Goal: Check status: Check status

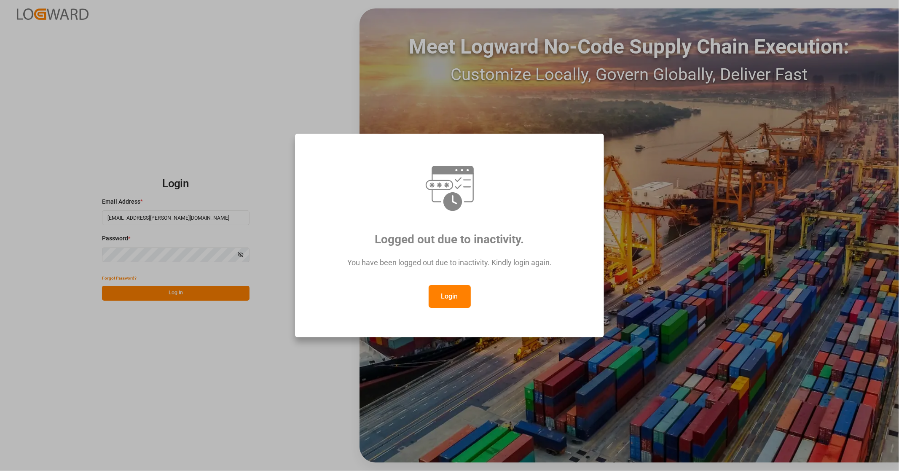
click at [438, 298] on button "Login" at bounding box center [449, 296] width 42 height 23
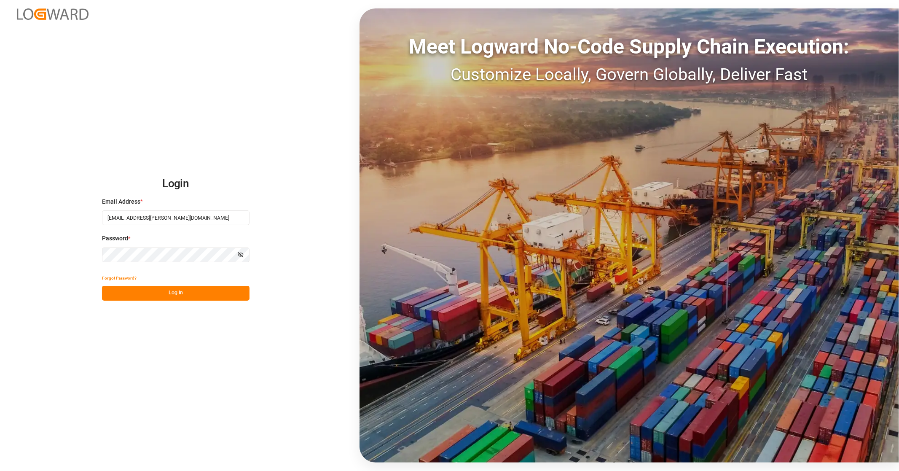
click at [185, 296] on button "Log In" at bounding box center [175, 293] width 147 height 15
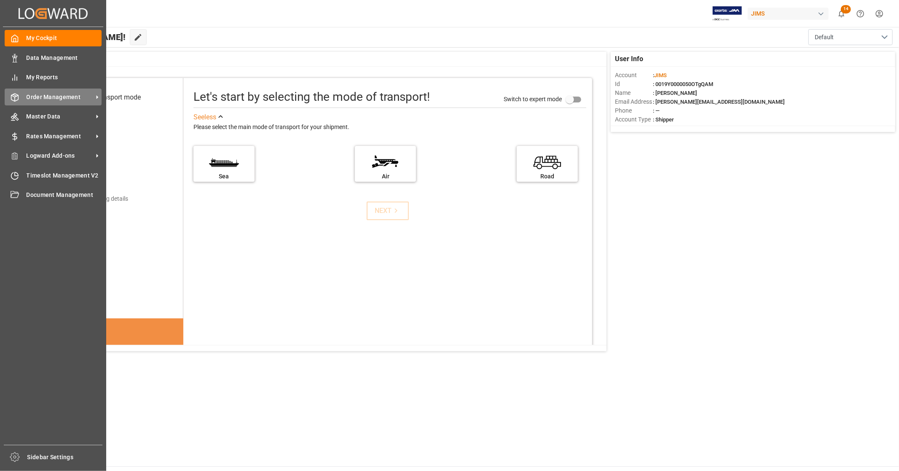
click at [49, 94] on span "Order Management" at bounding box center [60, 97] width 67 height 9
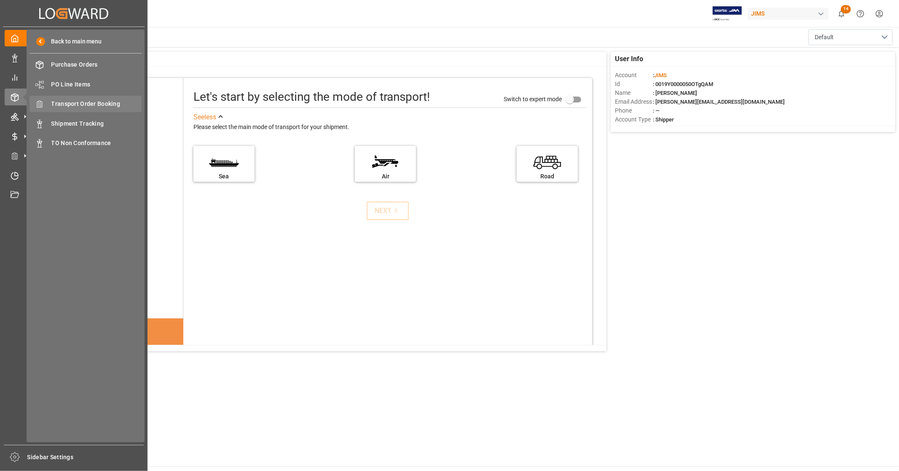
click at [103, 102] on span "Transport Order Booking" at bounding box center [96, 103] width 91 height 9
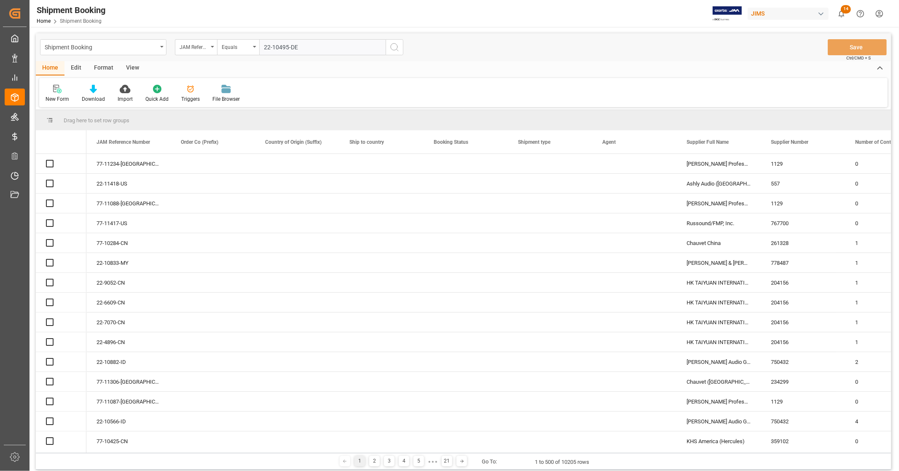
type input "22-10495-DE"
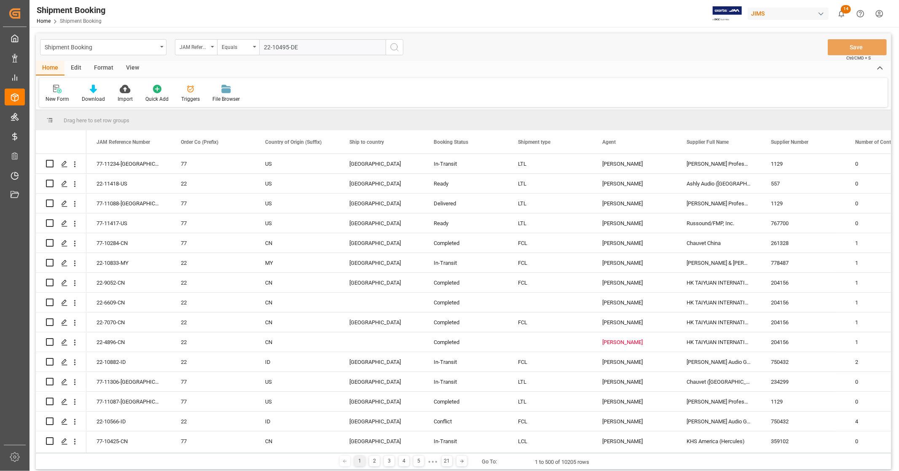
click at [394, 47] on icon "search button" at bounding box center [394, 47] width 10 height 10
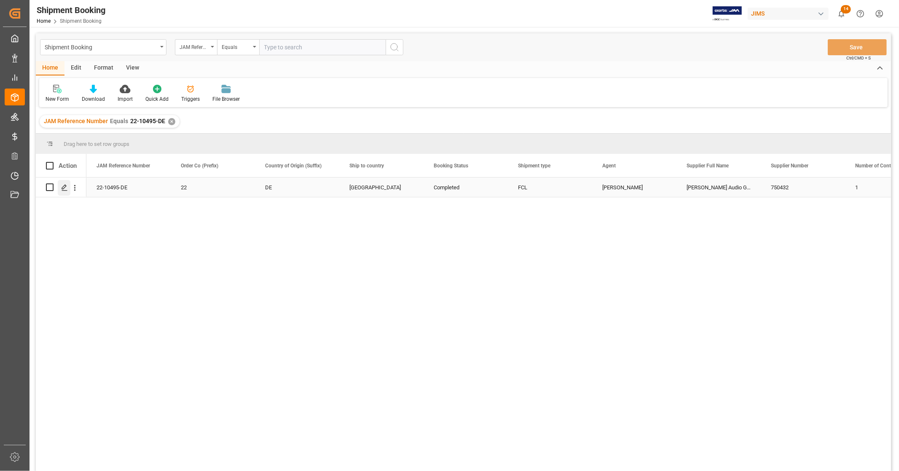
click at [64, 187] on polygon "Press SPACE to select this row." at bounding box center [64, 187] width 4 height 4
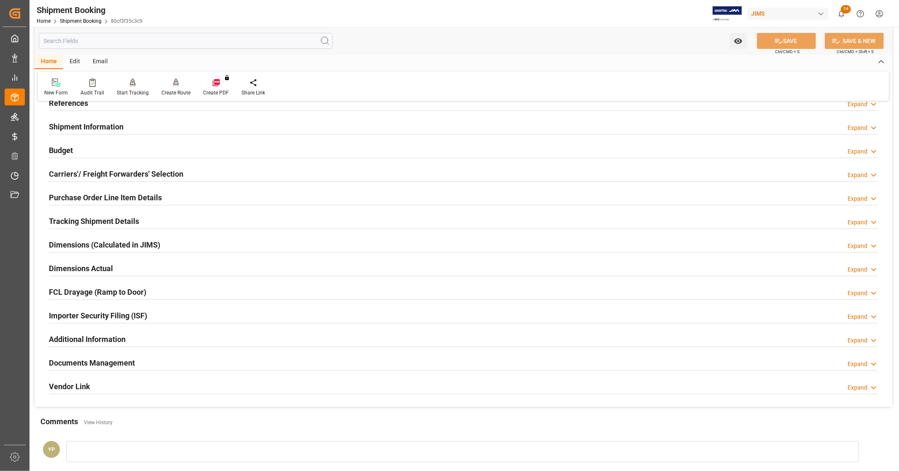
scroll to position [162, 0]
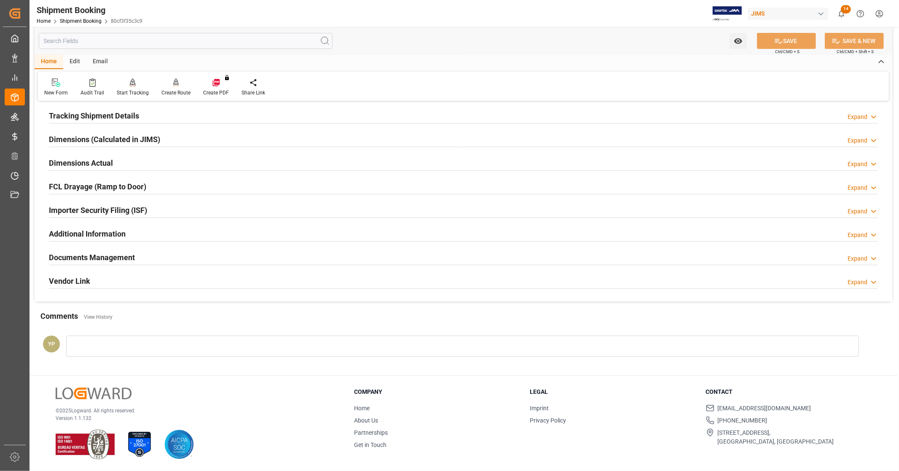
click at [168, 258] on div "Documents Management Expand" at bounding box center [463, 257] width 829 height 16
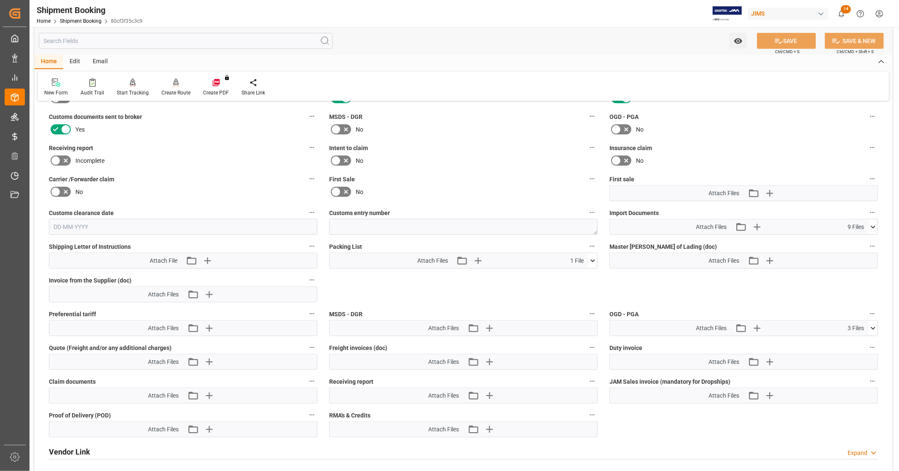
scroll to position [396, 0]
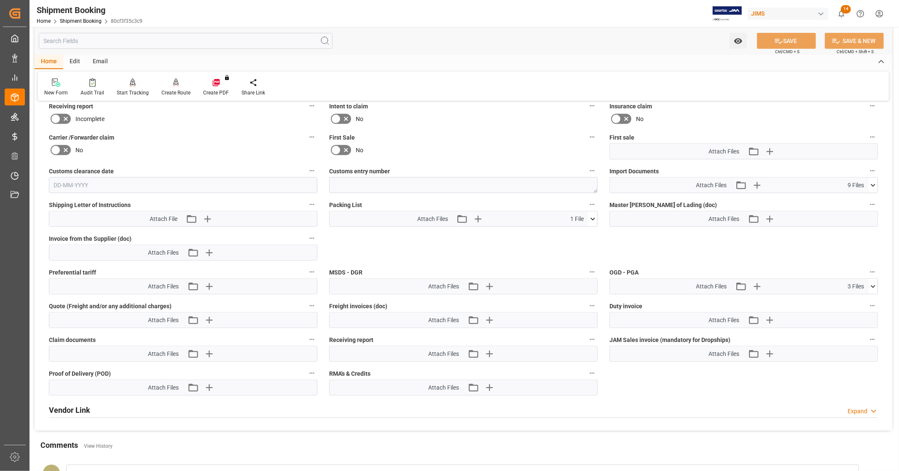
click at [877, 183] on div "Import Documents Attach Files Attach existing file Upload new file 9 Files Cust…" at bounding box center [743, 179] width 280 height 34
click at [877, 183] on div "Attach Files Attach existing file Upload new file 9 Files Customer invoice 100.…" at bounding box center [743, 185] width 268 height 16
click at [875, 184] on icon at bounding box center [872, 185] width 9 height 9
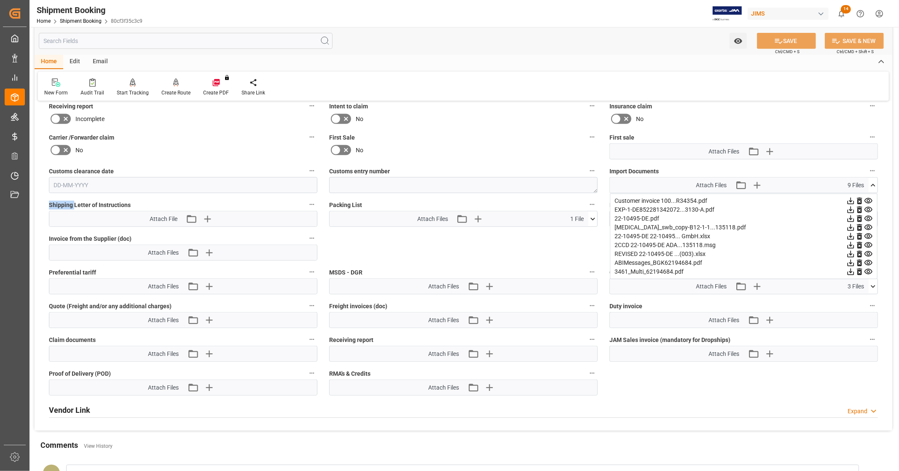
click at [848, 200] on icon at bounding box center [850, 200] width 9 height 9
click at [849, 208] on icon at bounding box center [850, 209] width 7 height 7
click at [850, 217] on icon at bounding box center [850, 218] width 7 height 7
click at [849, 225] on icon at bounding box center [850, 227] width 7 height 7
click at [850, 251] on icon at bounding box center [850, 254] width 7 height 7
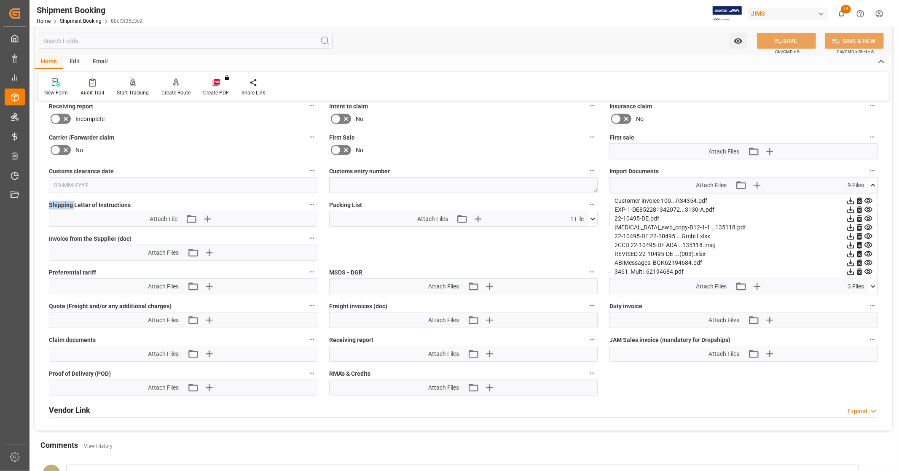
click at [873, 184] on icon at bounding box center [872, 185] width 5 height 3
